Goal: Go to known website: Access a specific website the user already knows

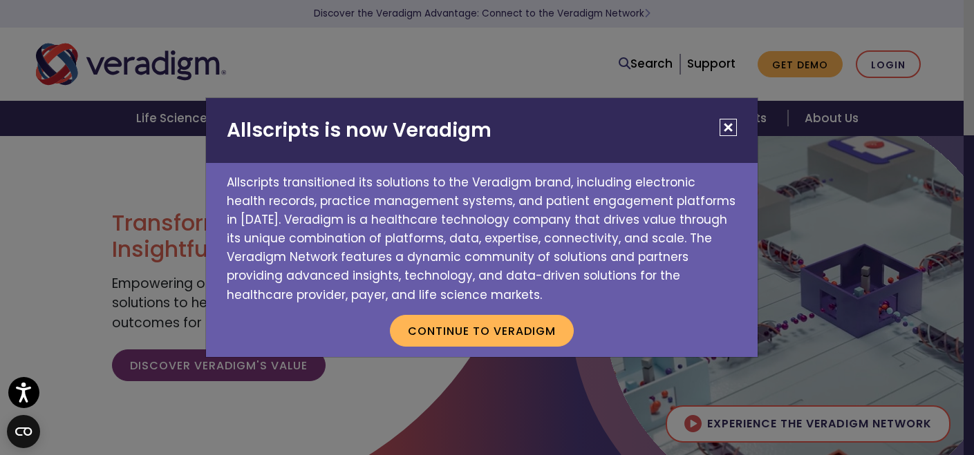
click at [731, 126] on button "Close" at bounding box center [728, 127] width 17 height 17
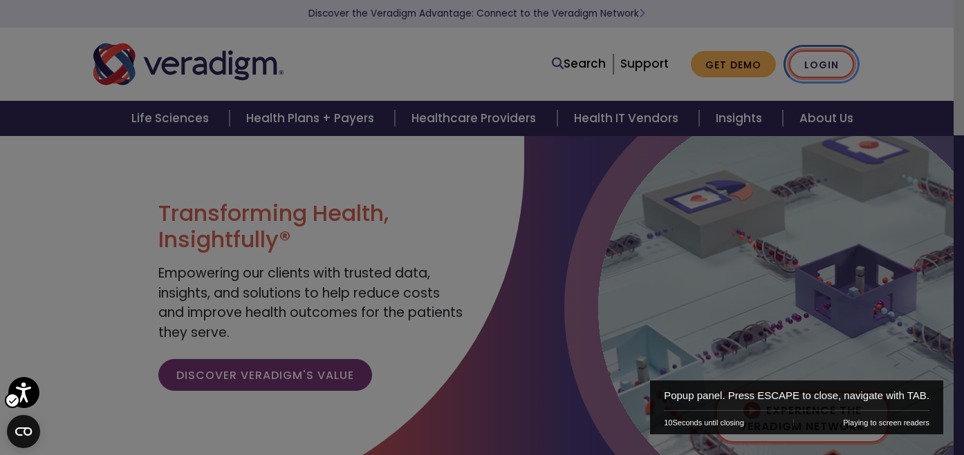
click at [854, 62] on link "Login" at bounding box center [821, 64] width 65 height 28
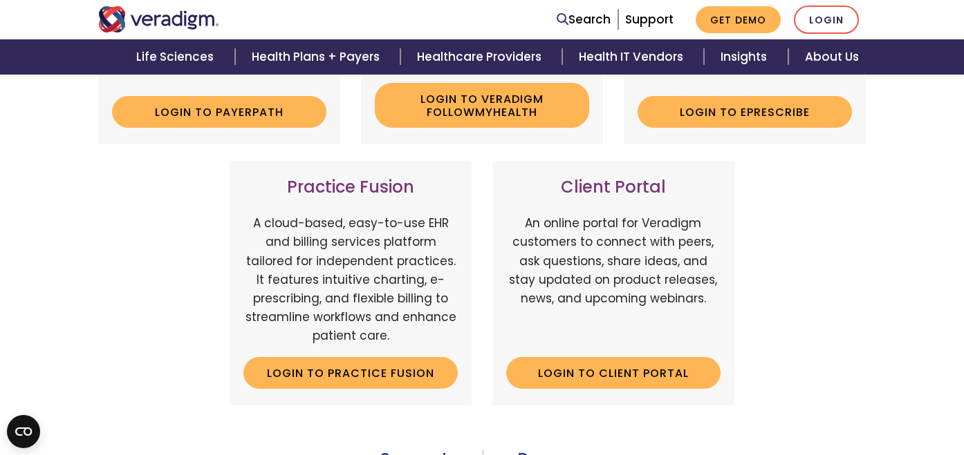
scroll to position [553, 0]
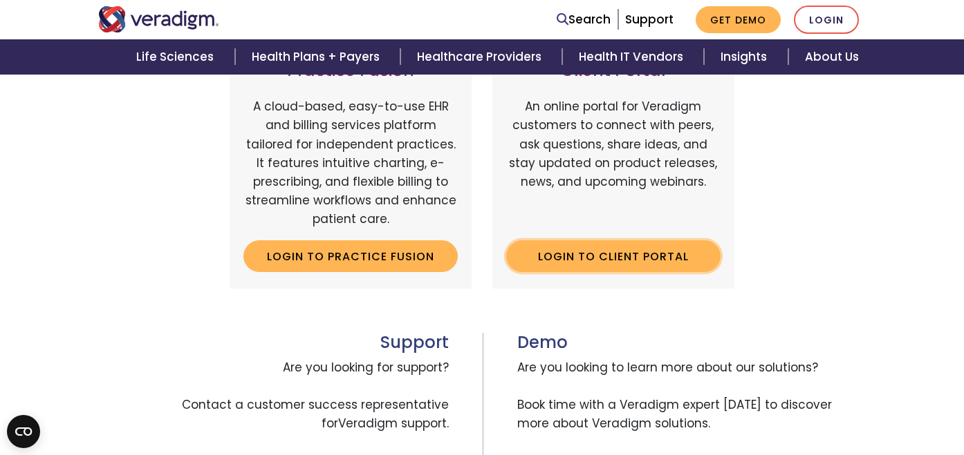
click at [637, 241] on link "Login to Client Portal" at bounding box center [613, 257] width 214 height 32
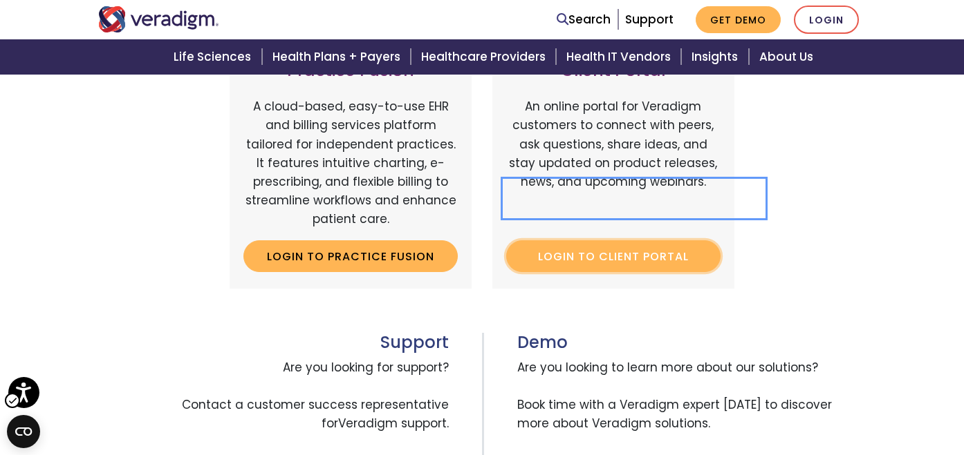
click at [610, 241] on link "Login to Client Portal | New Window" at bounding box center [613, 257] width 214 height 32
